Goal: Task Accomplishment & Management: Use online tool/utility

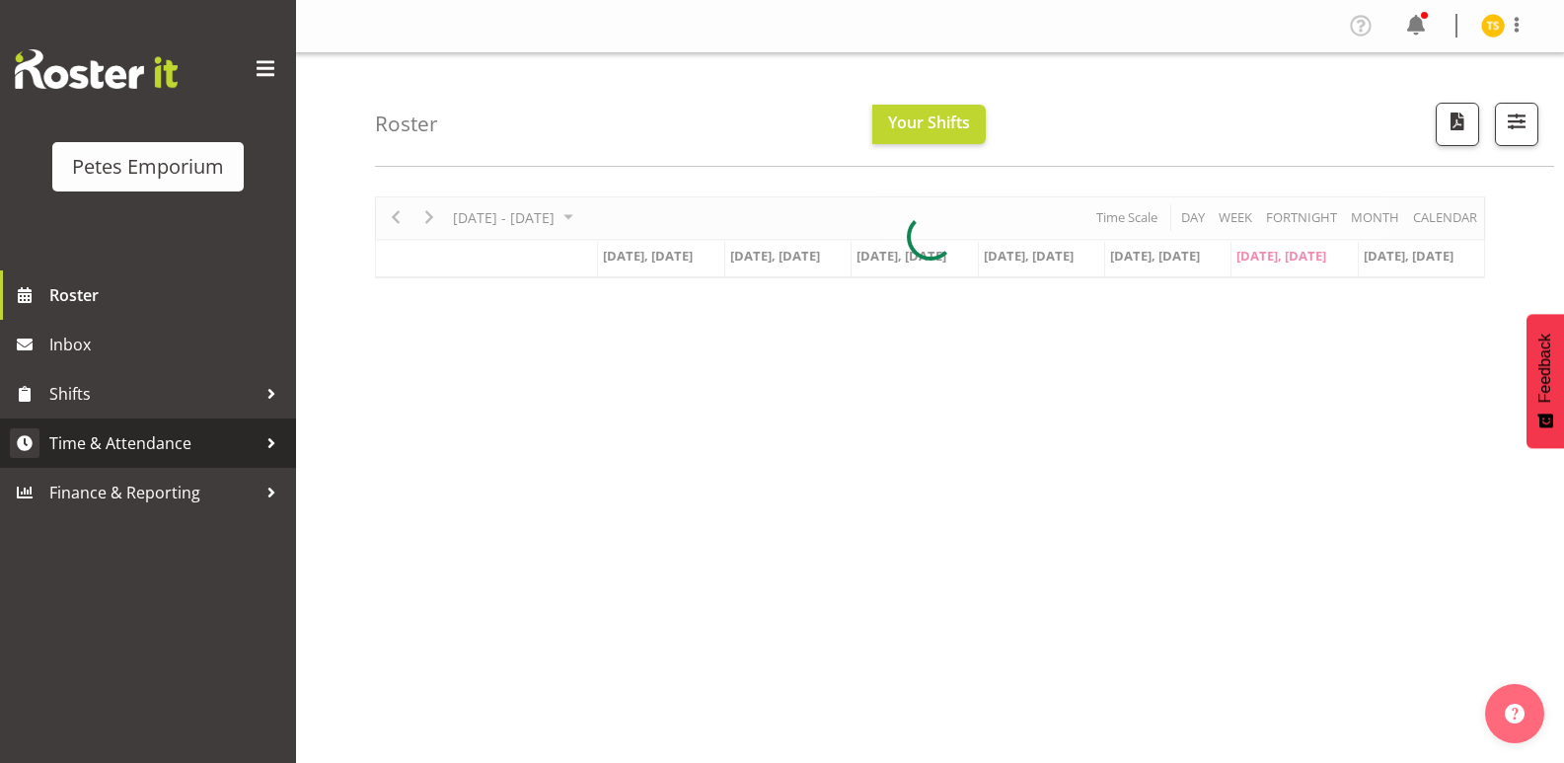
click at [112, 445] on span "Time & Attendance" at bounding box center [152, 443] width 207 height 30
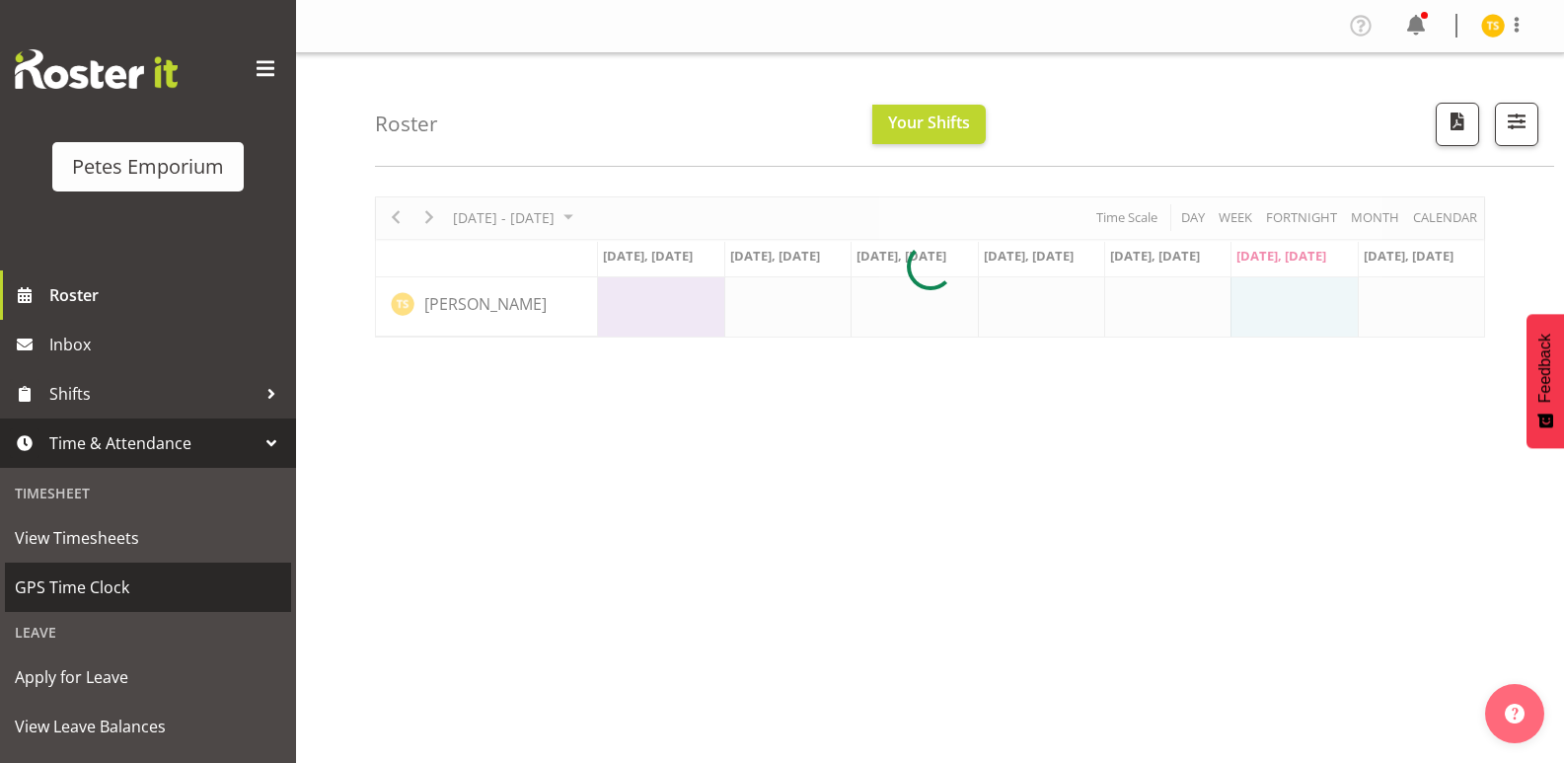
click at [68, 598] on span "GPS Time Clock" at bounding box center [148, 587] width 266 height 30
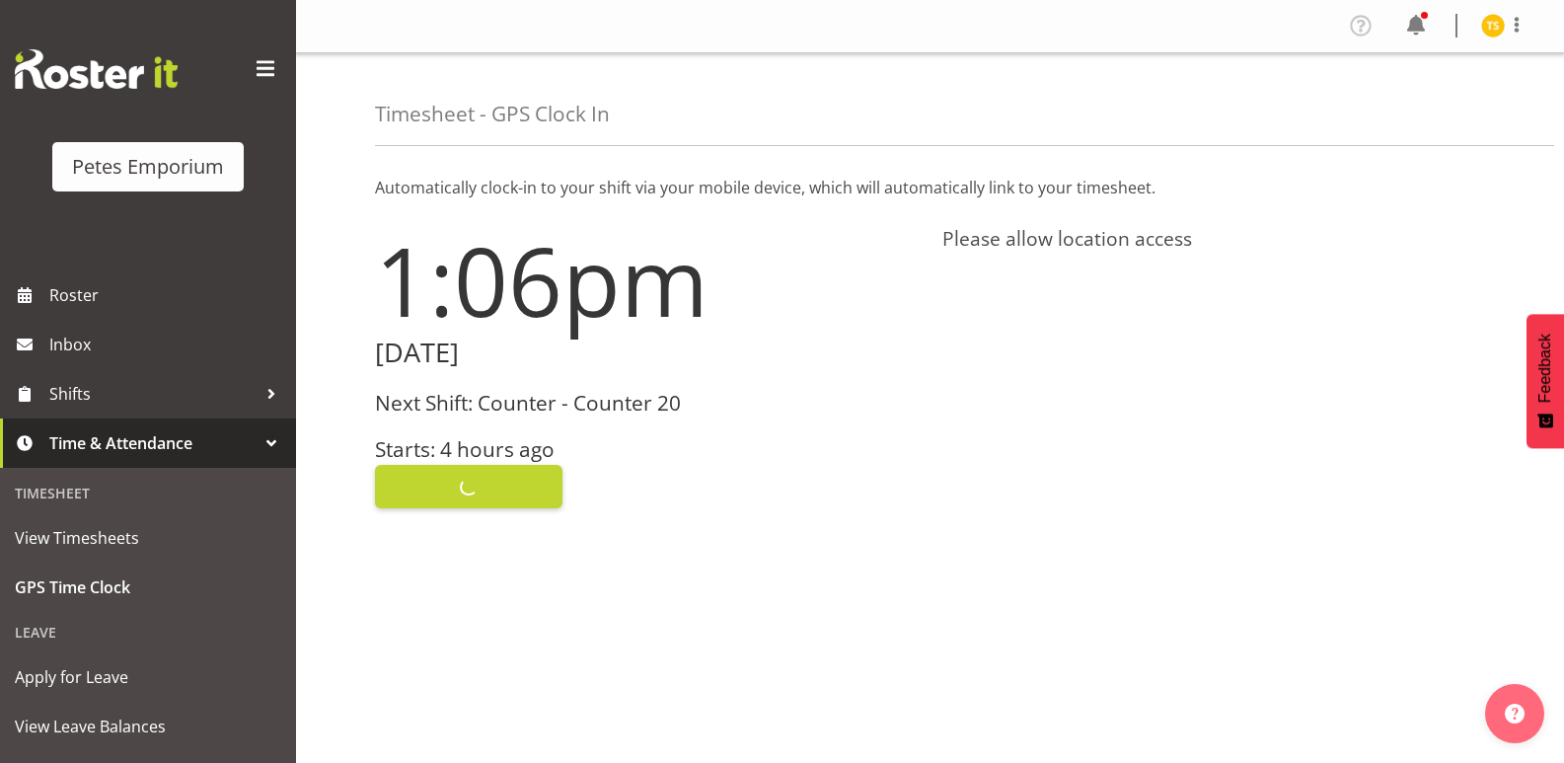
click at [426, 481] on div "Clock In" at bounding box center [647, 484] width 544 height 47
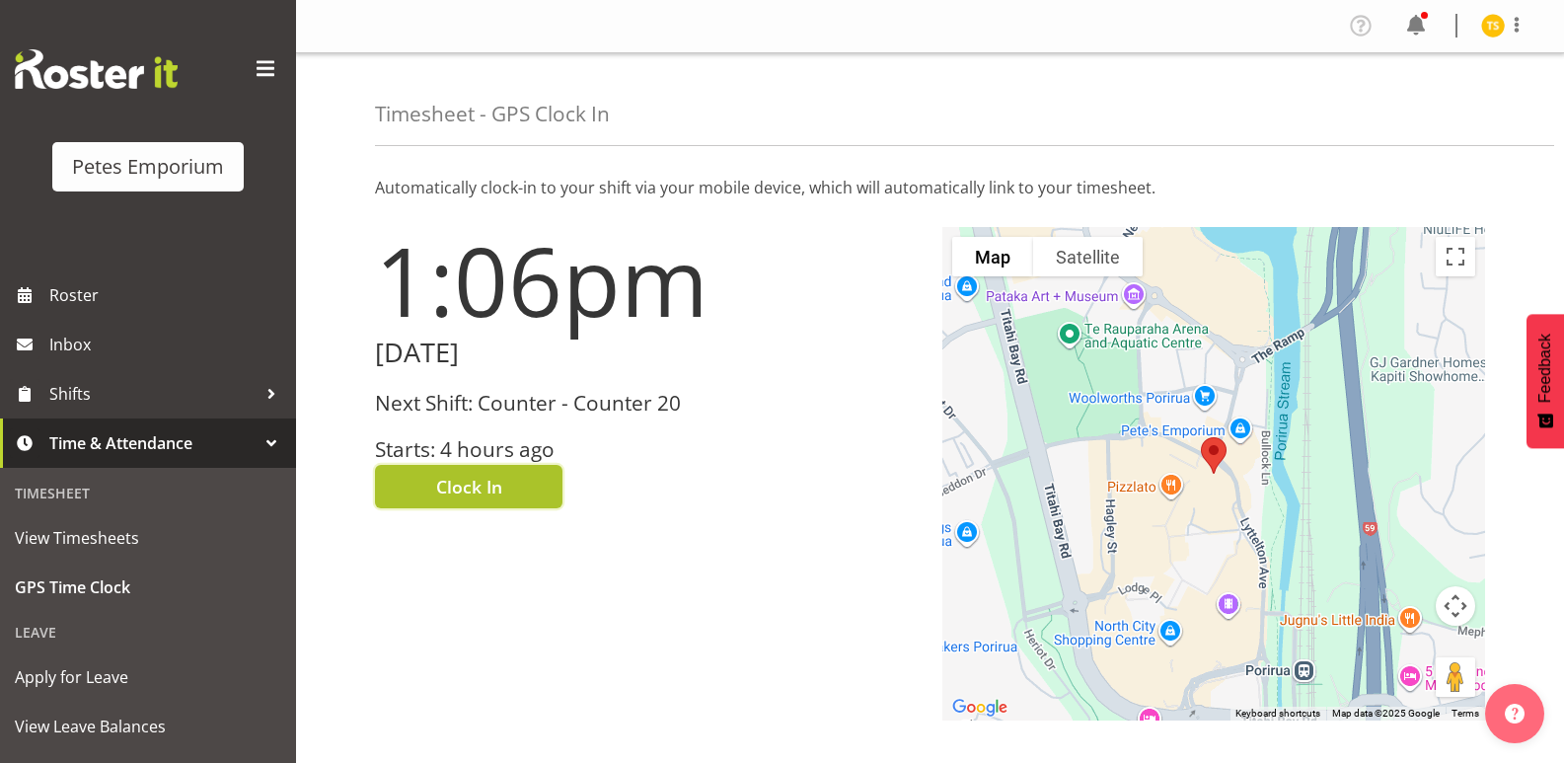
click at [450, 492] on span "Clock In" at bounding box center [469, 487] width 66 height 26
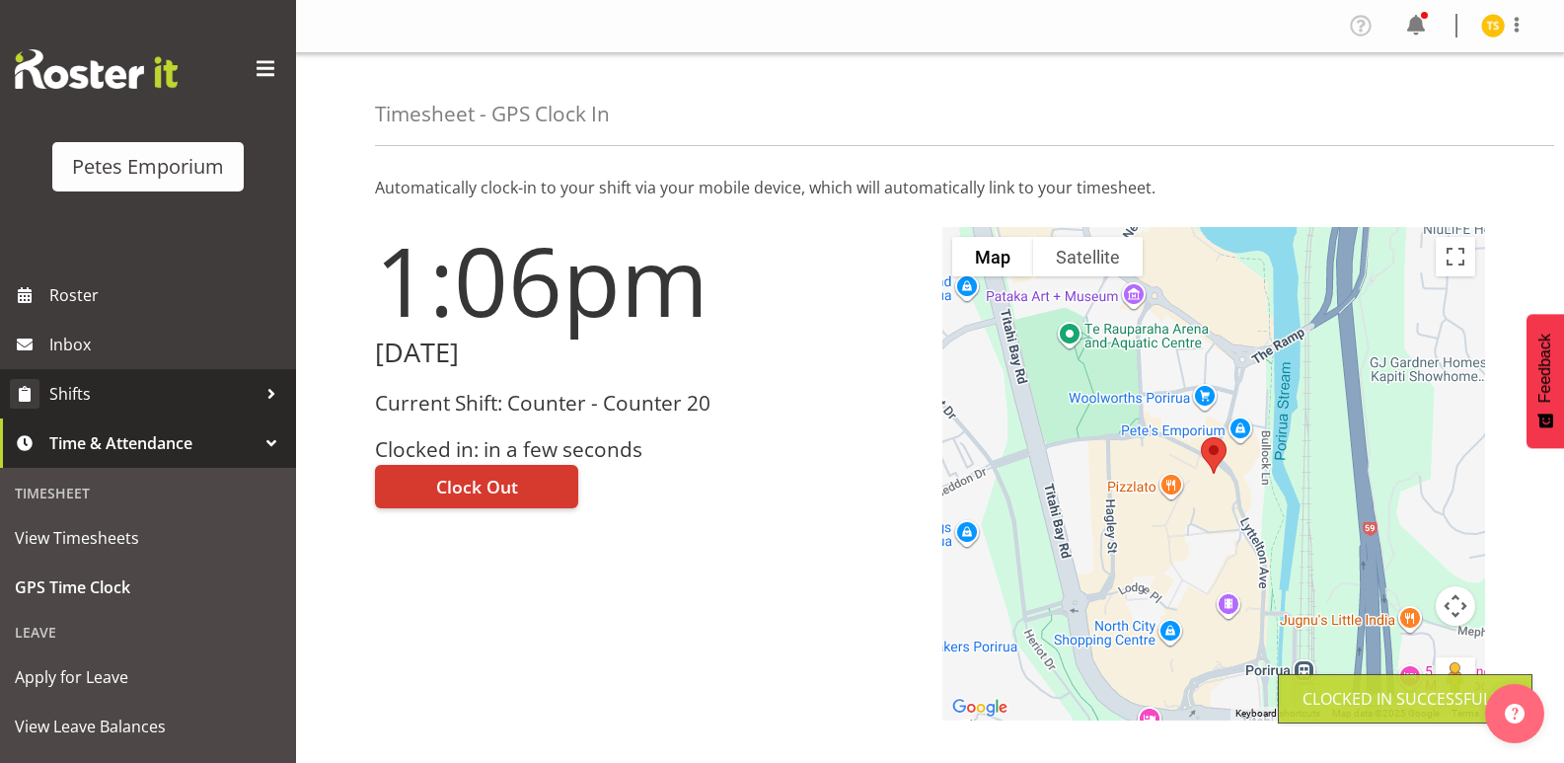
click at [61, 399] on span "Shifts" at bounding box center [152, 394] width 207 height 30
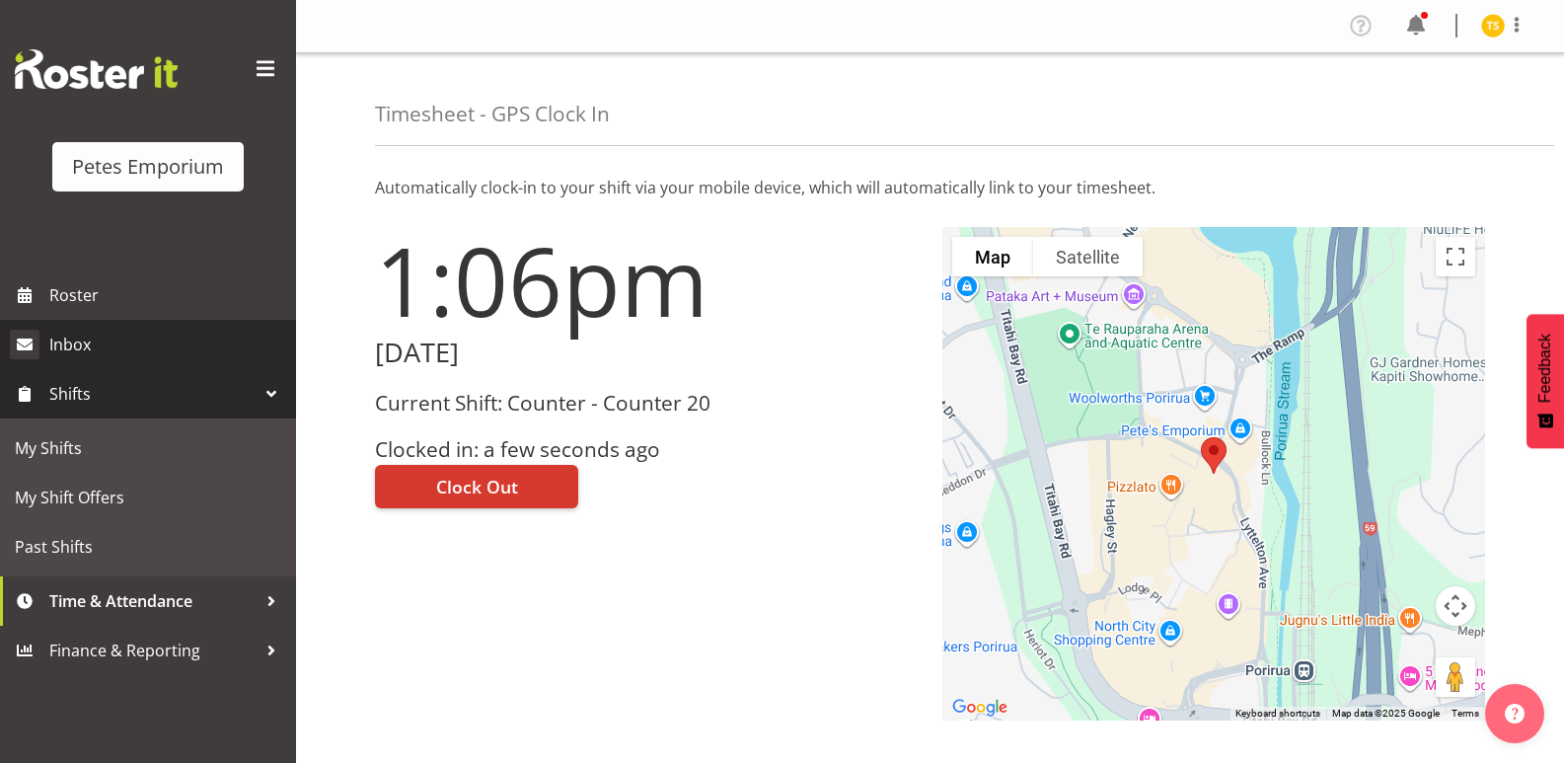
click at [68, 347] on span "Inbox" at bounding box center [167, 345] width 237 height 30
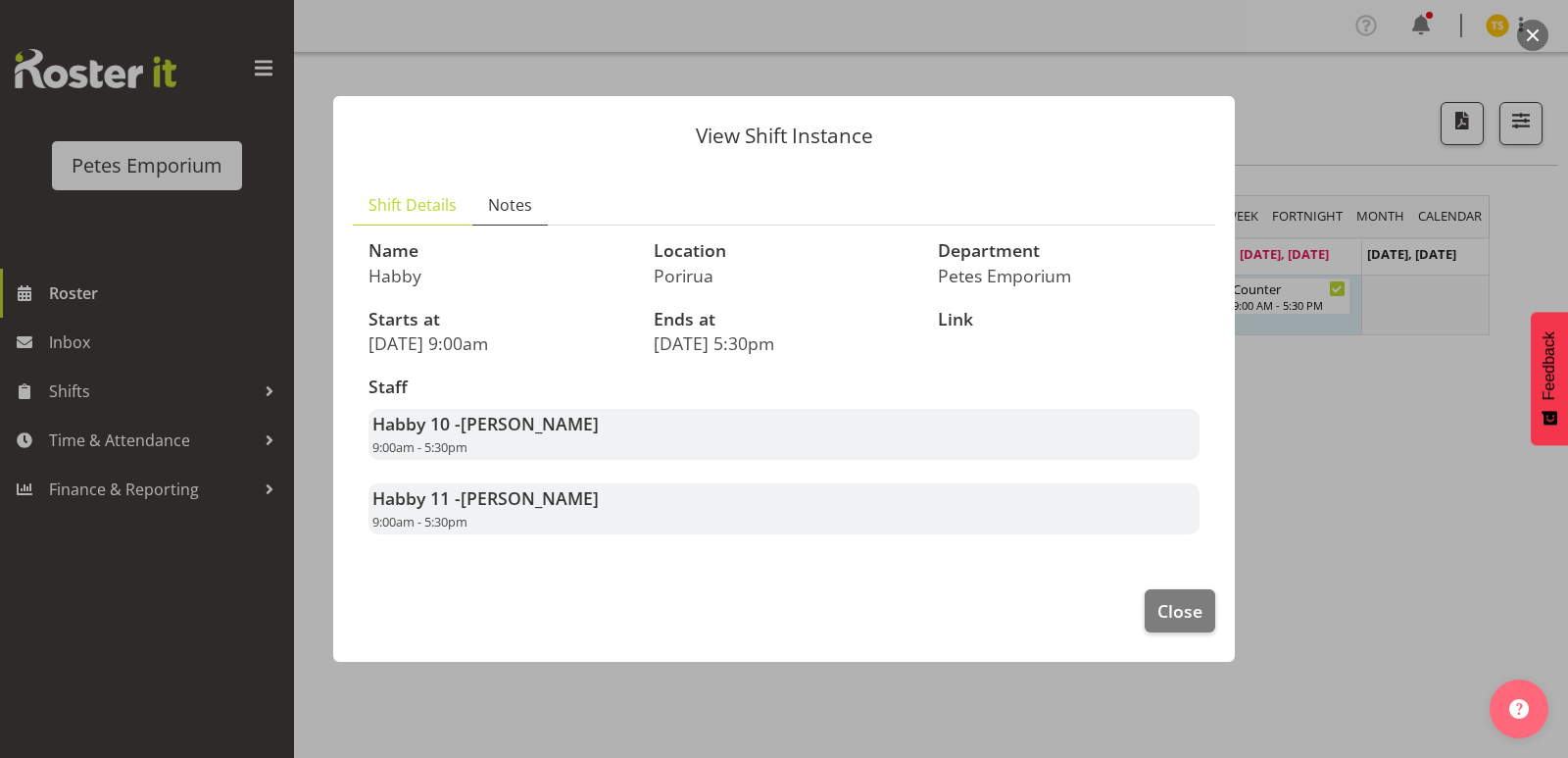
click at [524, 202] on span "Notes" at bounding box center [509, 205] width 44 height 24
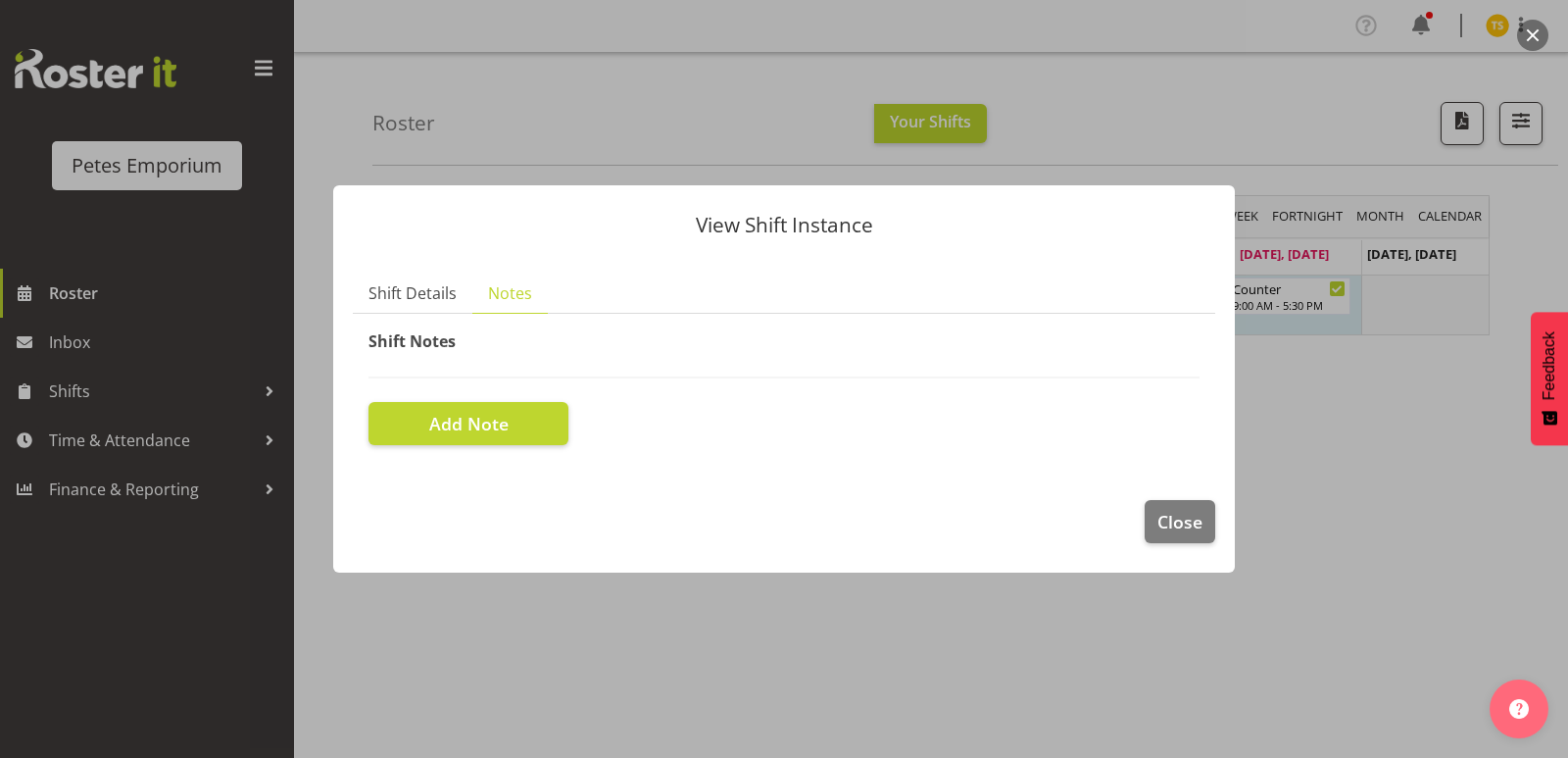
click at [540, 603] on div "View Shift Instance Shift Details Notes Name Habby Location Porirua Department …" at bounding box center [784, 379] width 940 height 486
click at [1166, 510] on span "Close" at bounding box center [1179, 522] width 45 height 26
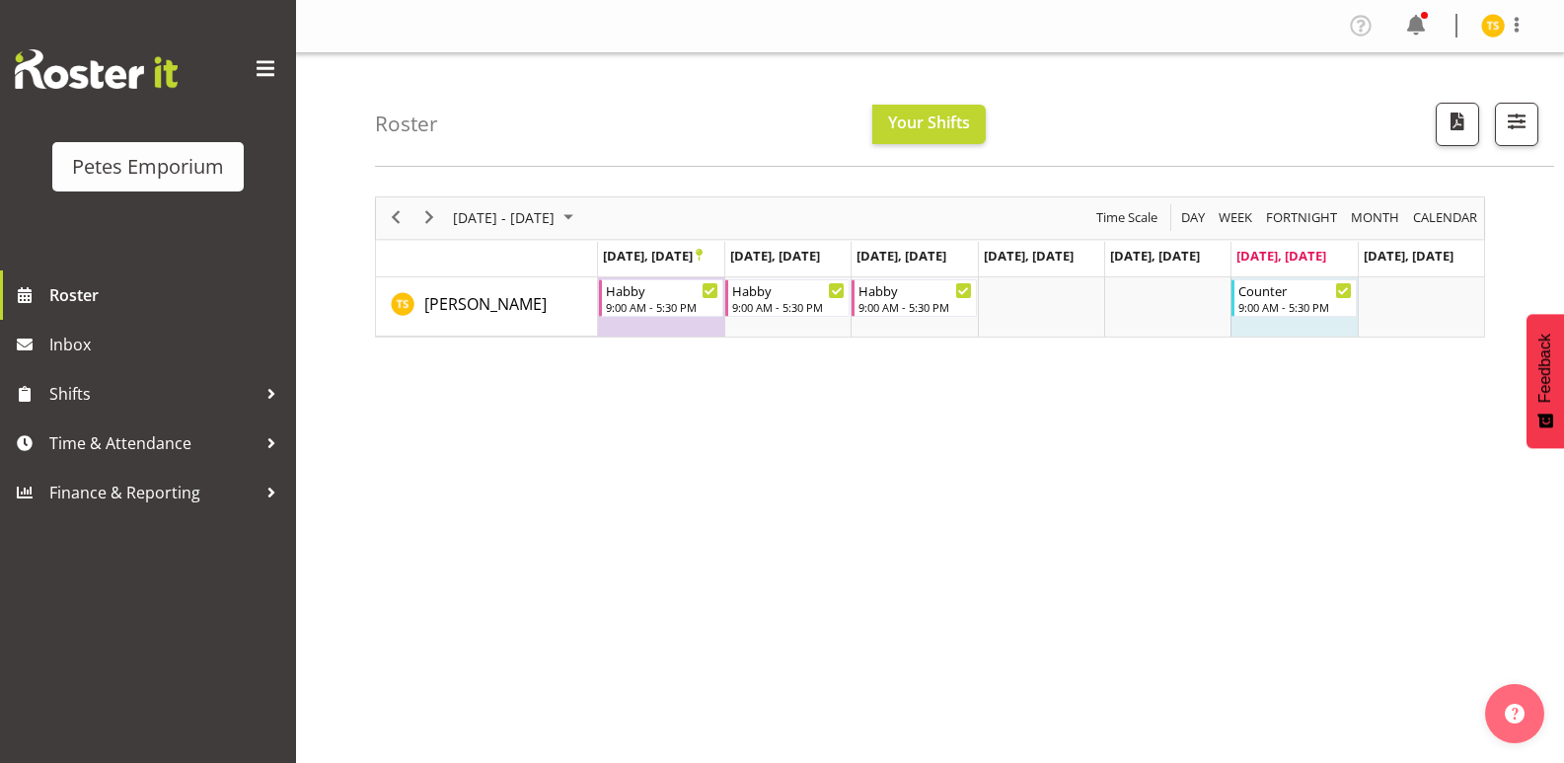
click at [1188, 479] on div "[DATE] - [DATE] [DATE] Day Week Fortnight Month calendar Month Agenda Time Scal…" at bounding box center [969, 576] width 1189 height 789
click at [1506, 21] on span at bounding box center [1517, 25] width 24 height 24
click at [1398, 98] on link "Log Out" at bounding box center [1433, 104] width 189 height 36
